Goal: Task Accomplishment & Management: Manage account settings

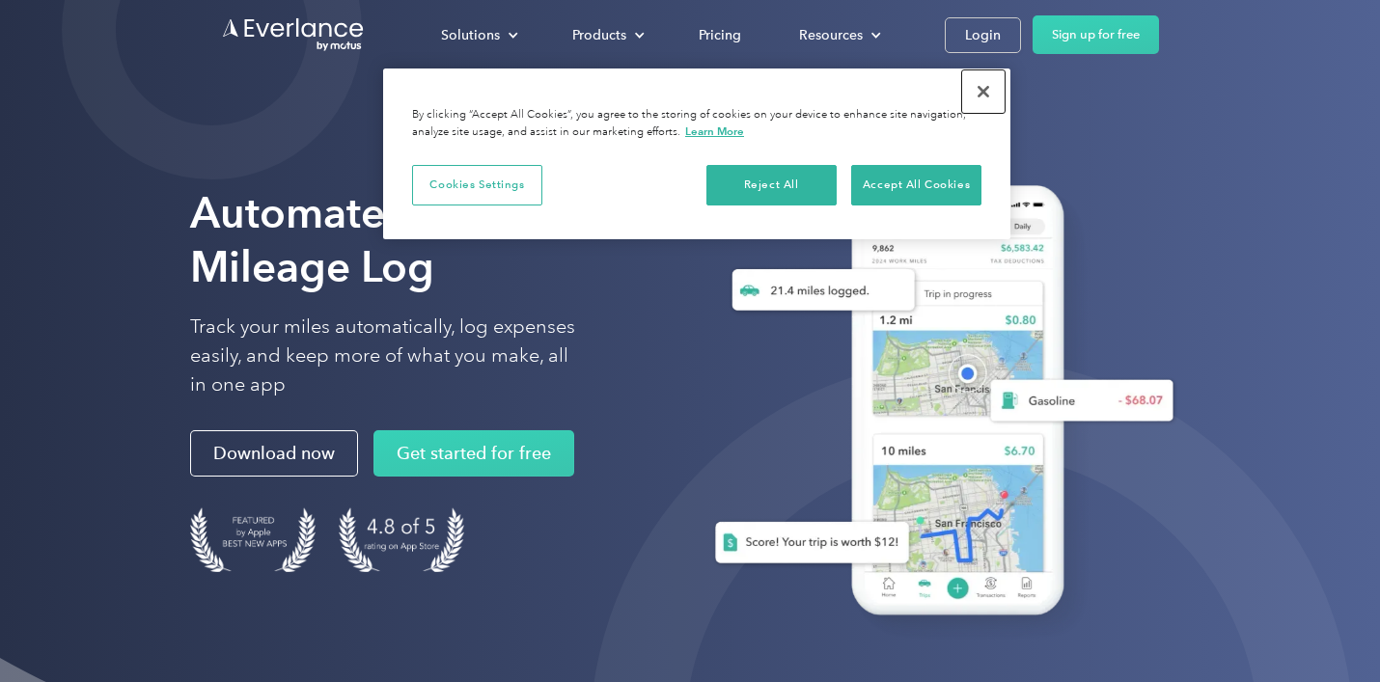
click at [979, 85] on button "Close" at bounding box center [983, 91] width 42 height 42
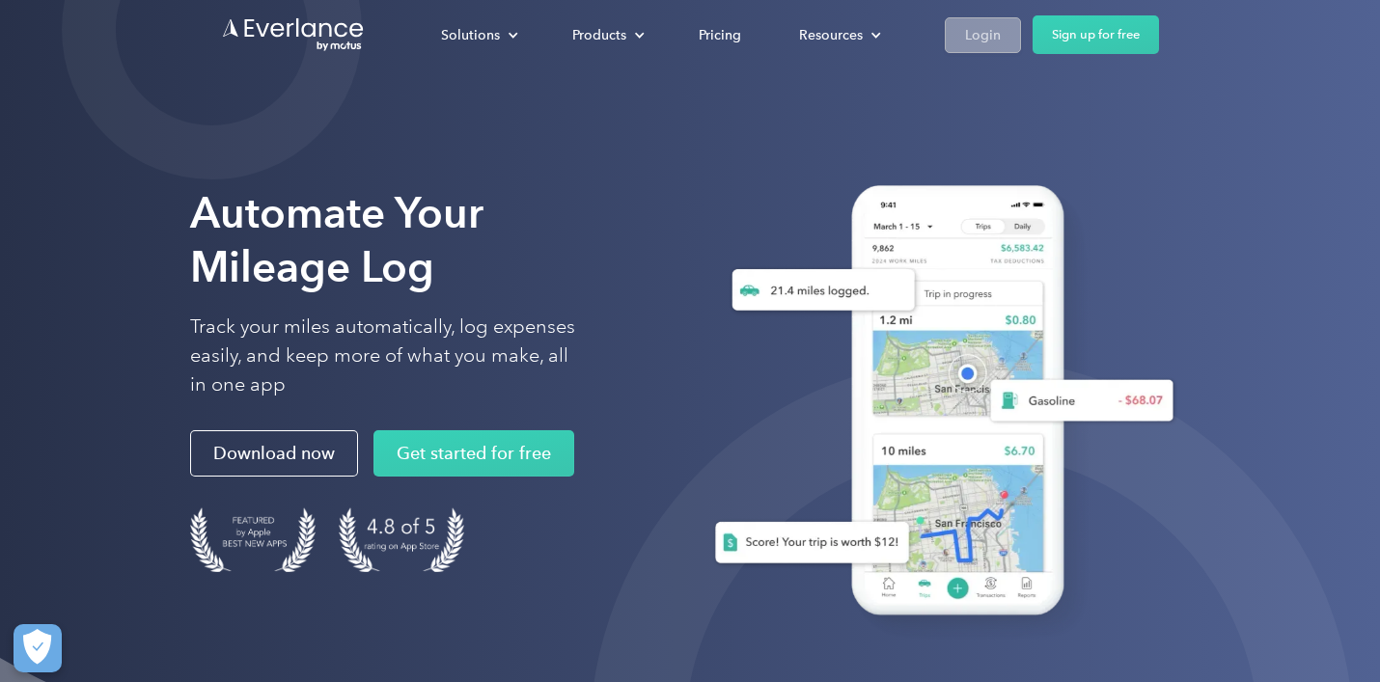
click at [977, 32] on div "Login" at bounding box center [983, 35] width 36 height 24
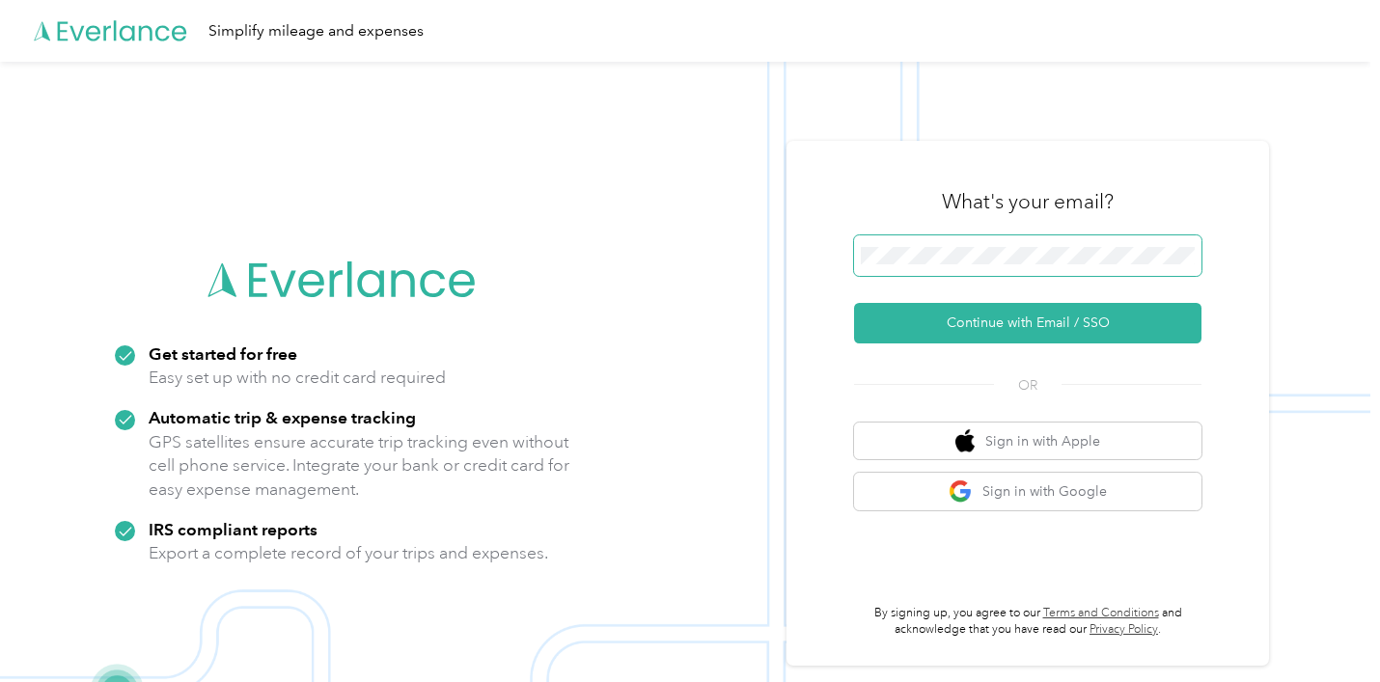
click at [1013, 246] on span at bounding box center [1027, 255] width 347 height 41
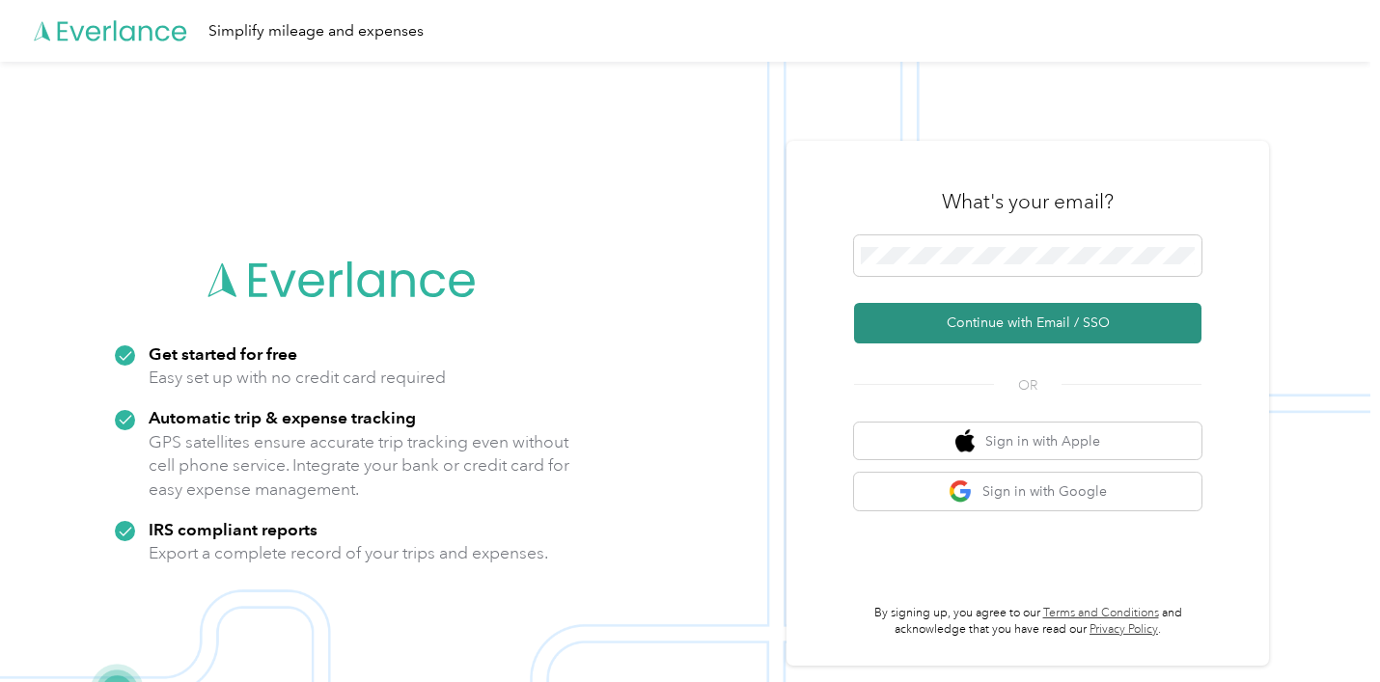
click at [1029, 326] on button "Continue with Email / SSO" at bounding box center [1027, 323] width 347 height 41
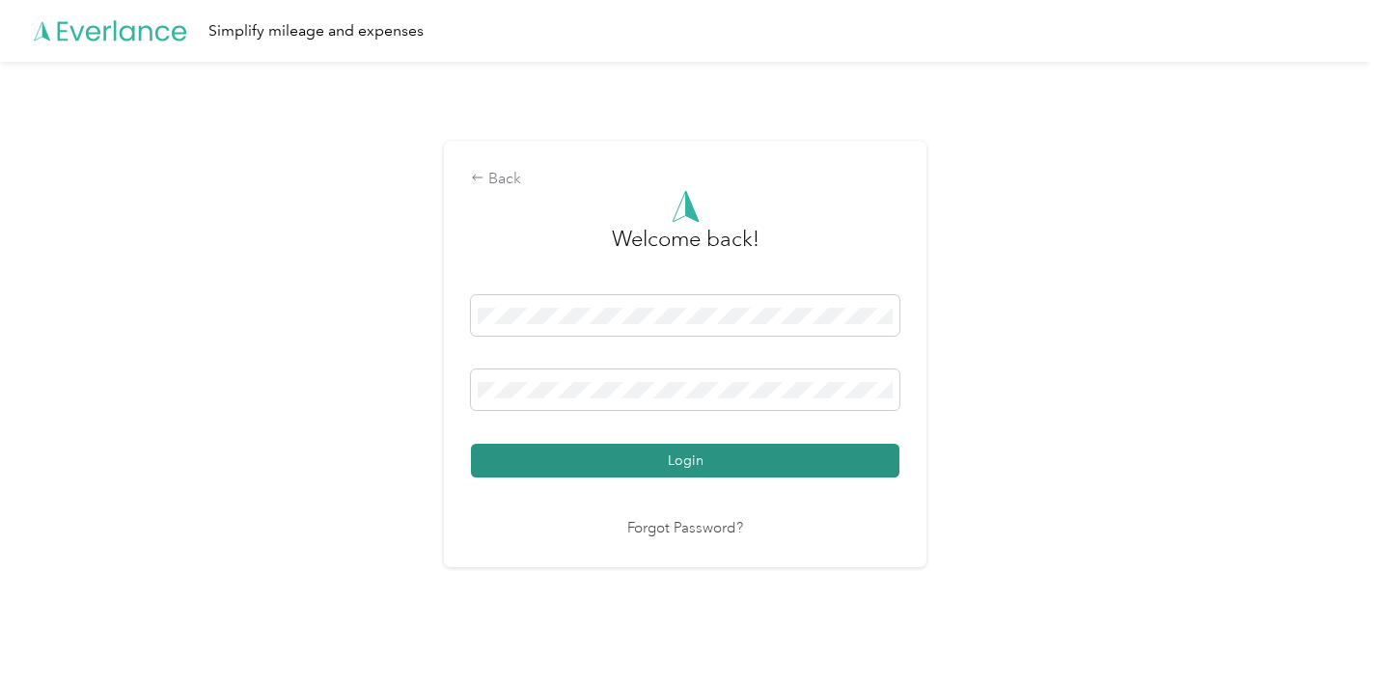
click at [795, 463] on button "Login" at bounding box center [685, 461] width 428 height 34
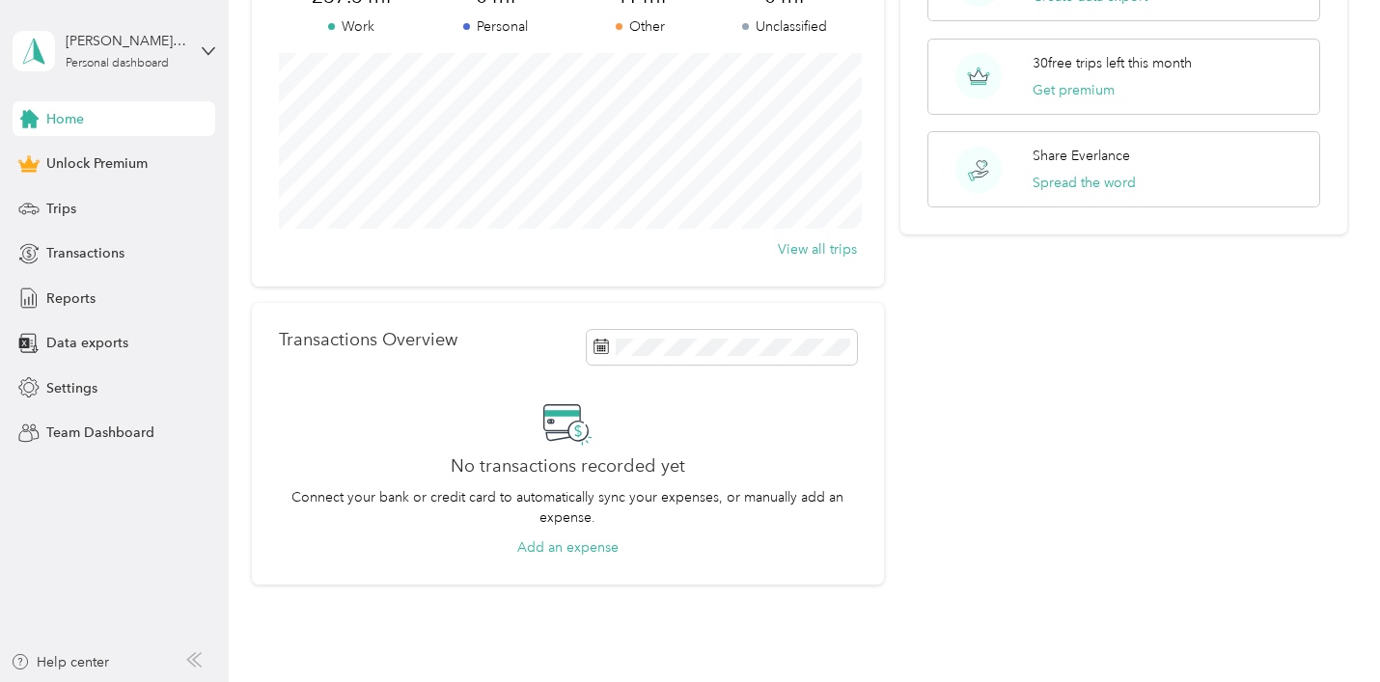
scroll to position [299, 0]
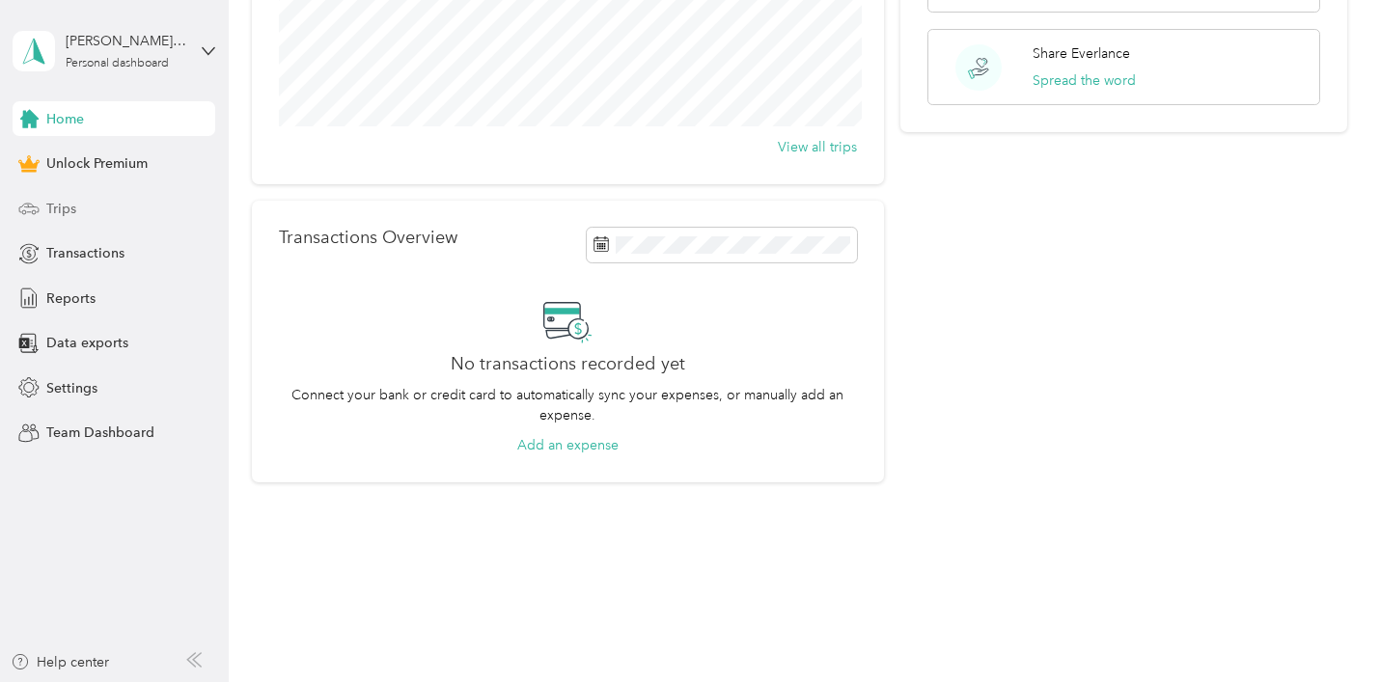
click at [113, 214] on div "Trips" at bounding box center [114, 208] width 203 height 35
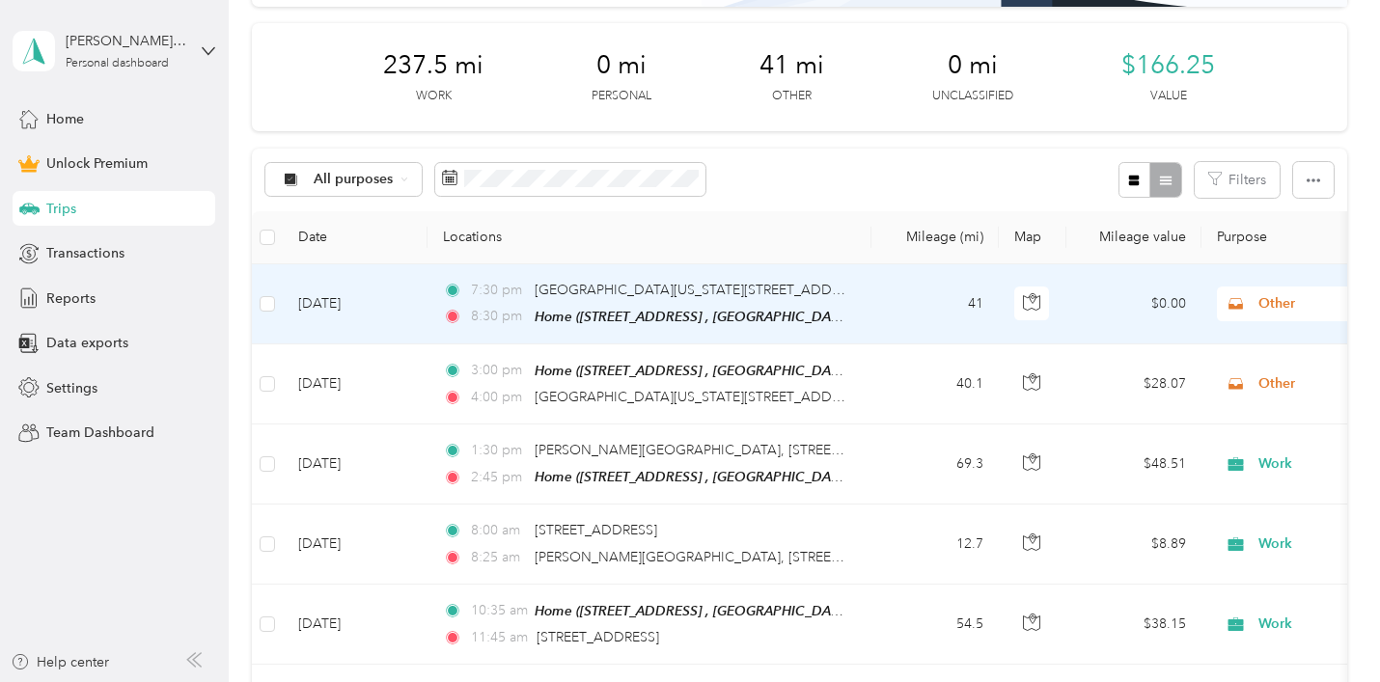
scroll to position [239, 0]
click at [1285, 309] on span "Other" at bounding box center [1346, 304] width 177 height 21
click at [1257, 353] on ol "Work Personal Other Other Charity Medical Moving Commute" at bounding box center [1259, 458] width 239 height 270
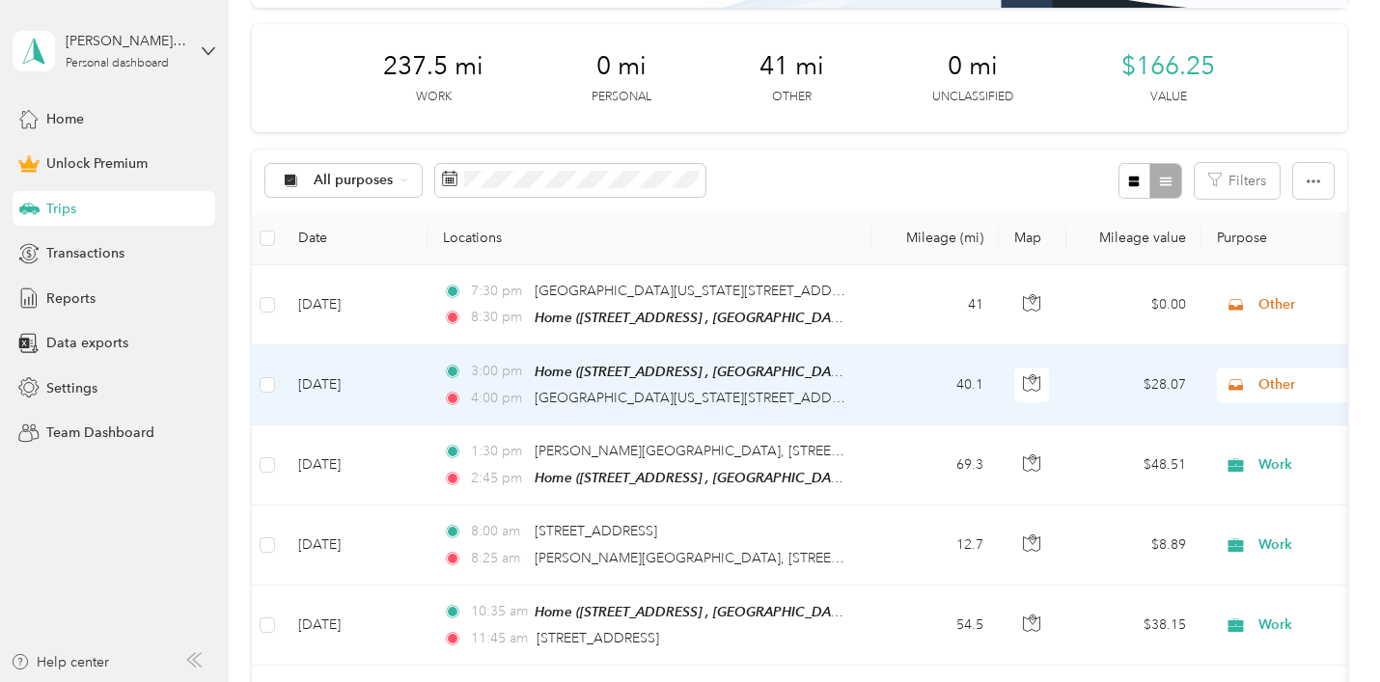
click at [1281, 384] on span "Other" at bounding box center [1346, 384] width 177 height 21
click at [1229, 422] on li "Work" at bounding box center [1259, 414] width 239 height 34
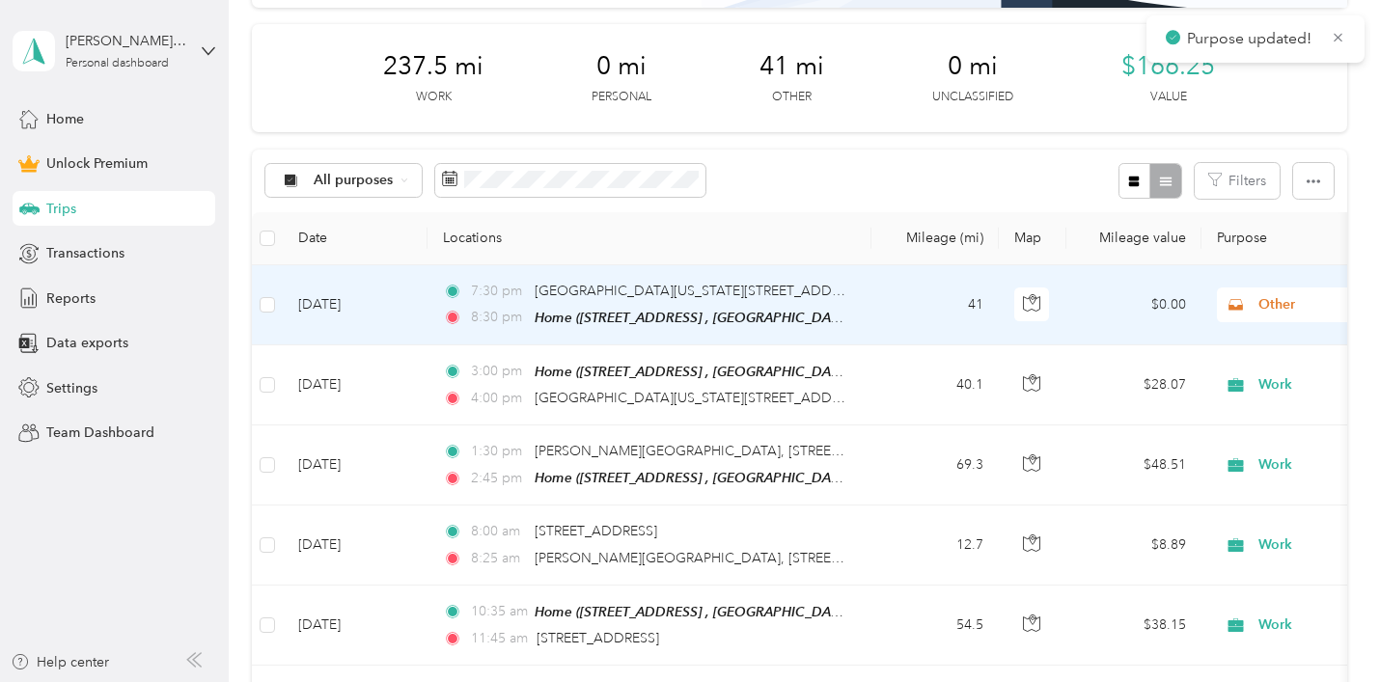
click at [1243, 303] on icon at bounding box center [1235, 304] width 24 height 15
click at [1198, 338] on span "Work" at bounding box center [1278, 329] width 178 height 20
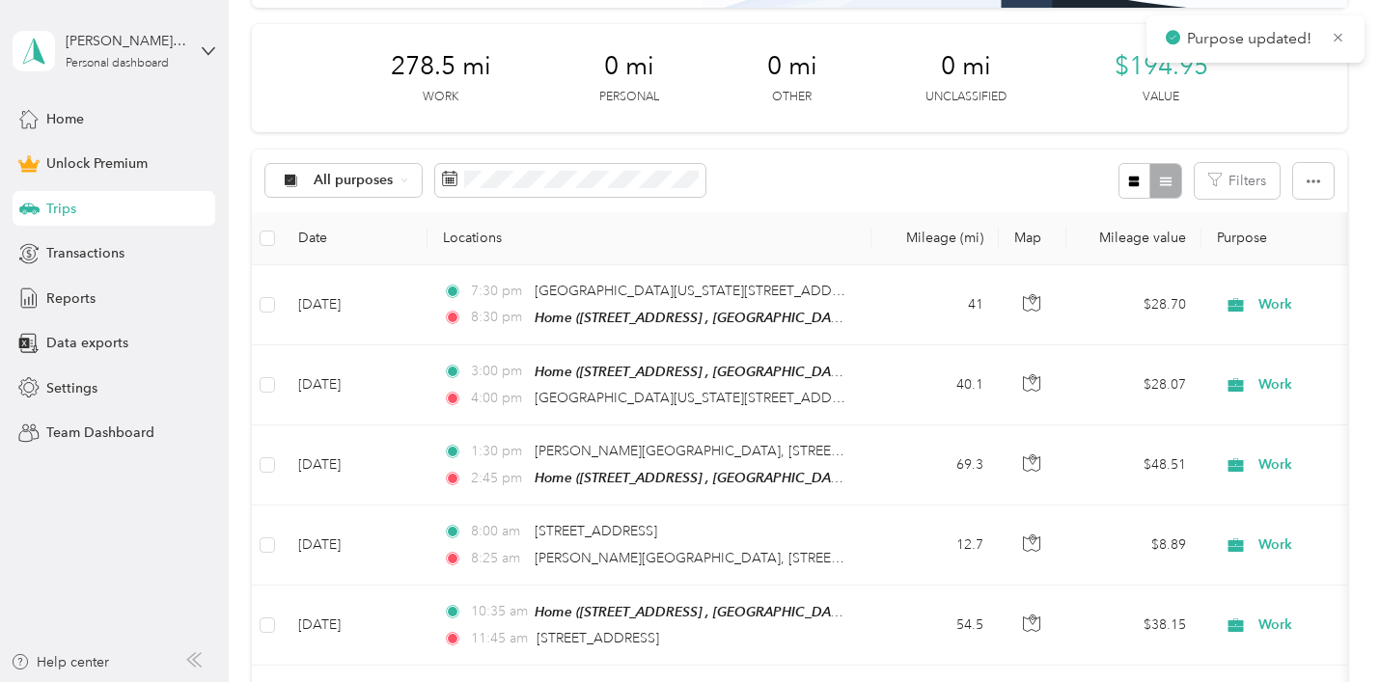
click at [1011, 180] on div "All purposes Filters" at bounding box center [799, 181] width 1094 height 63
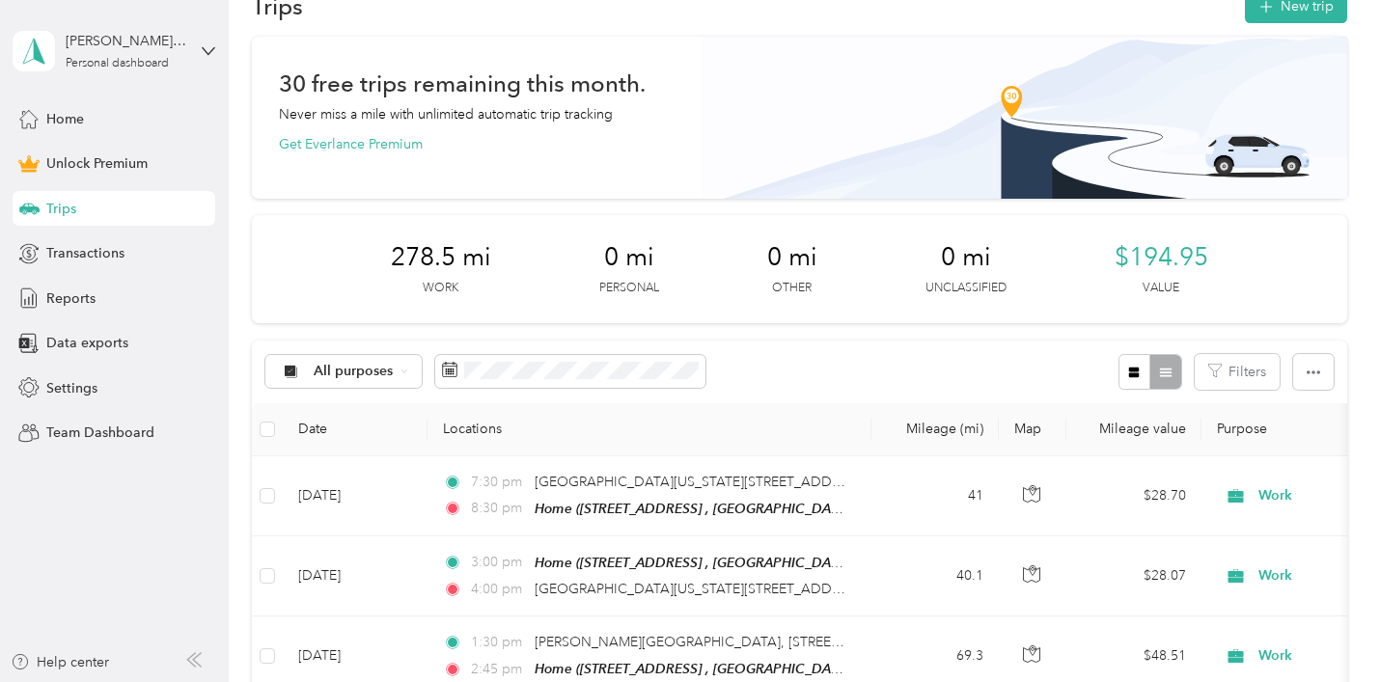
scroll to position [52, 0]
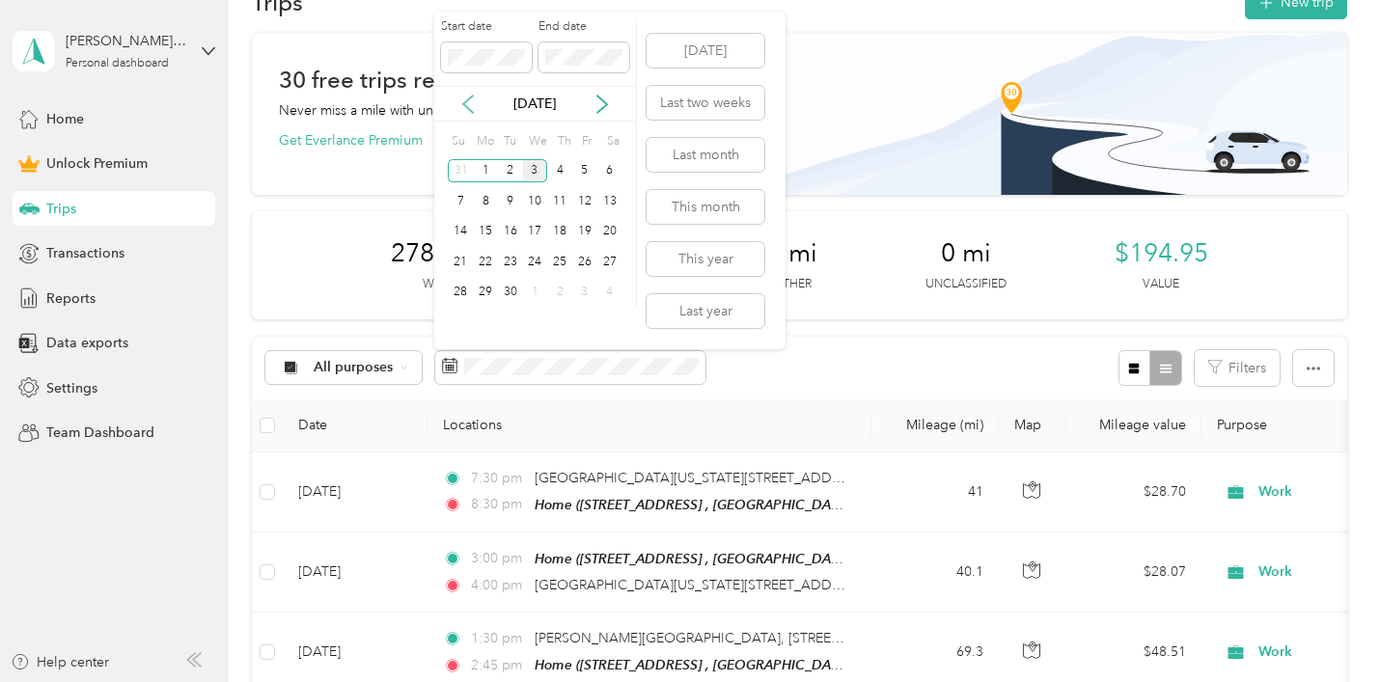
click at [472, 100] on icon at bounding box center [467, 104] width 19 height 19
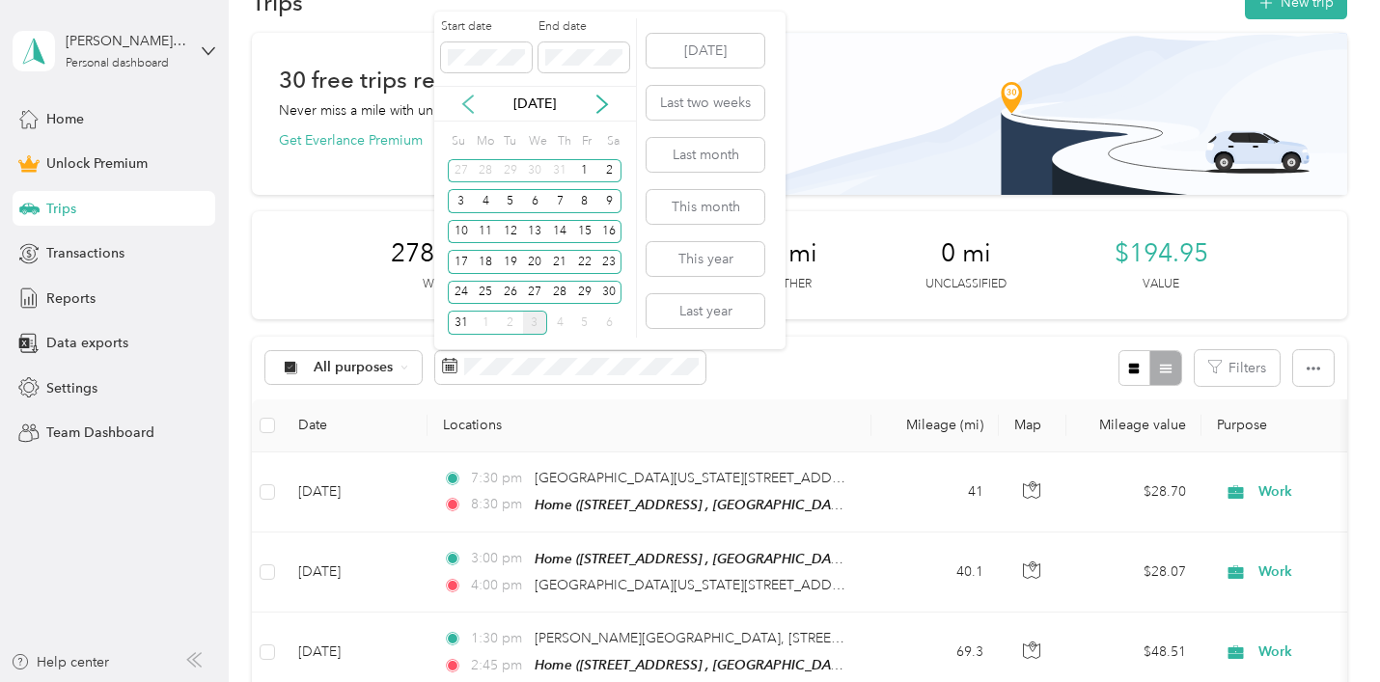
click at [472, 100] on icon at bounding box center [467, 104] width 19 height 19
click at [604, 99] on icon at bounding box center [601, 104] width 19 height 19
click at [589, 168] on div "1" at bounding box center [584, 171] width 25 height 24
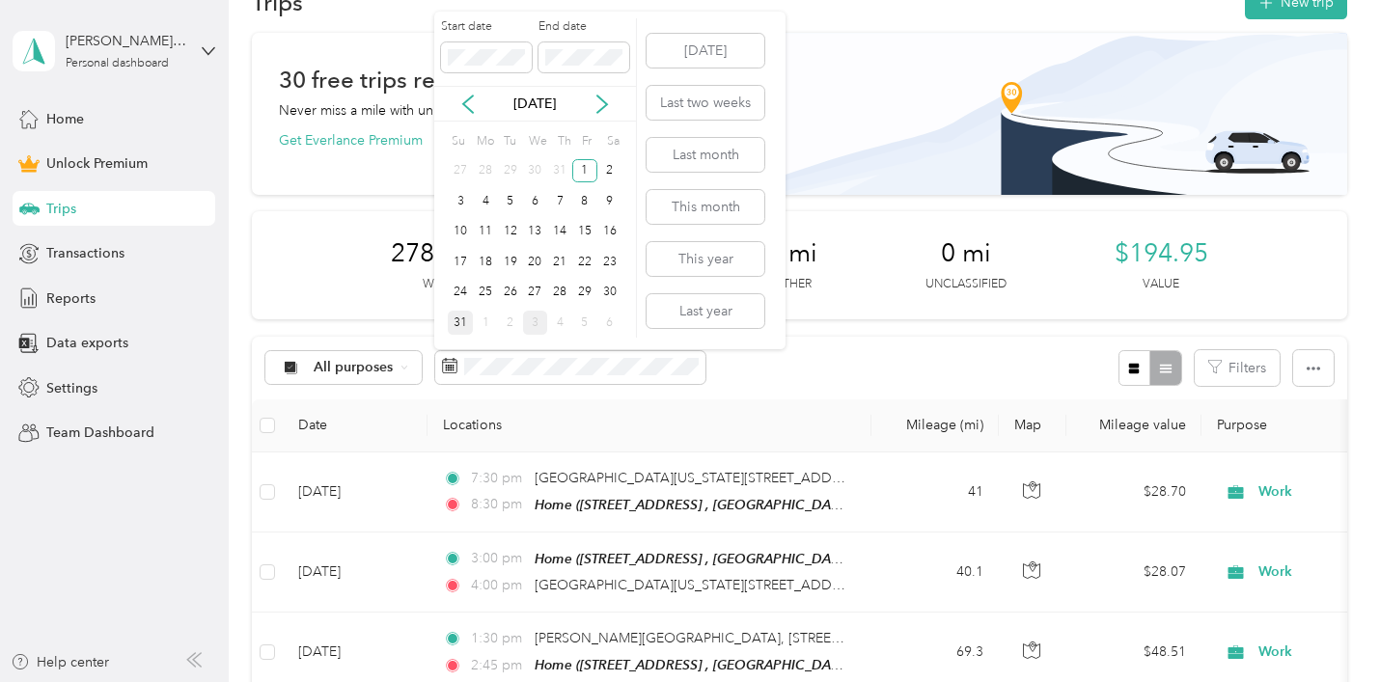
click at [461, 323] on div "31" at bounding box center [460, 323] width 25 height 24
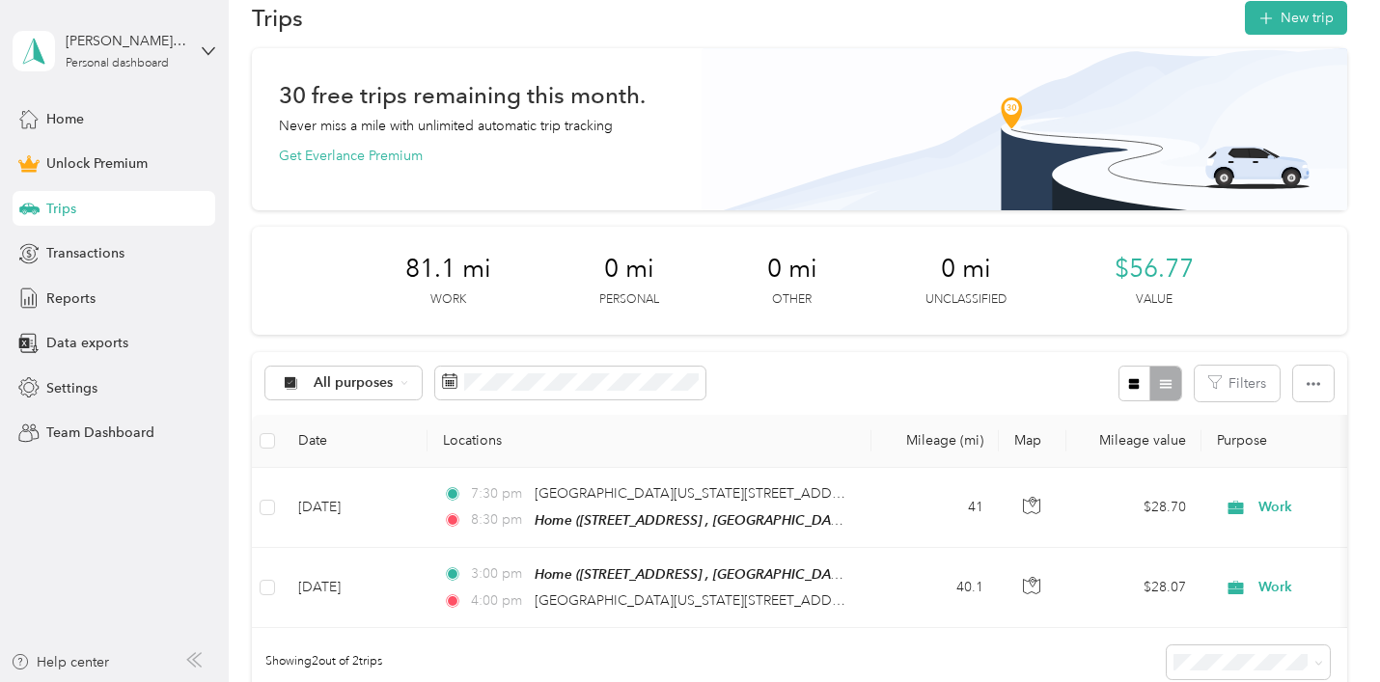
scroll to position [51, 0]
